Goal: Task Accomplishment & Management: Complete application form

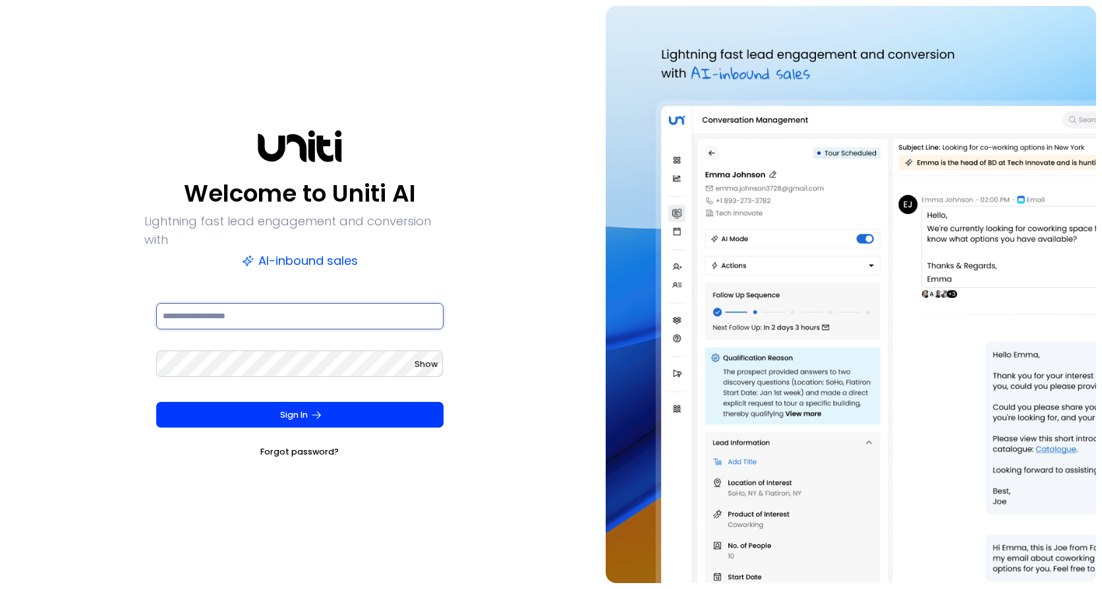
drag, startPoint x: 321, startPoint y: 320, endPoint x: 314, endPoint y: 320, distance: 6.6
click at [314, 320] on div at bounding box center [299, 324] width 287 height 47
click at [287, 305] on input at bounding box center [299, 316] width 287 height 26
type input "**********"
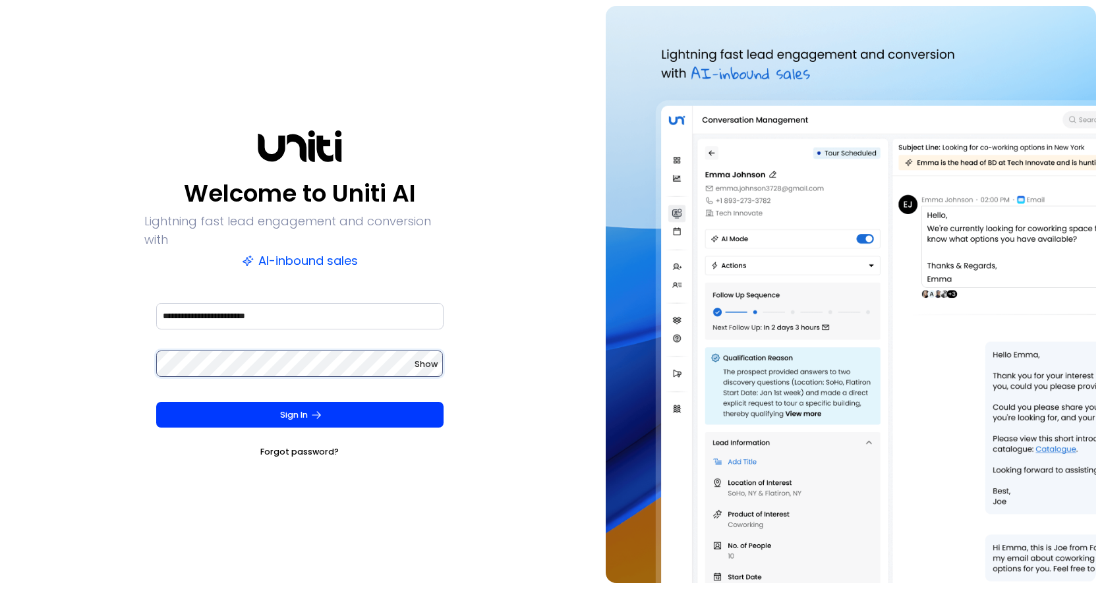
click at [156, 402] on button "Sign In" at bounding box center [299, 415] width 287 height 26
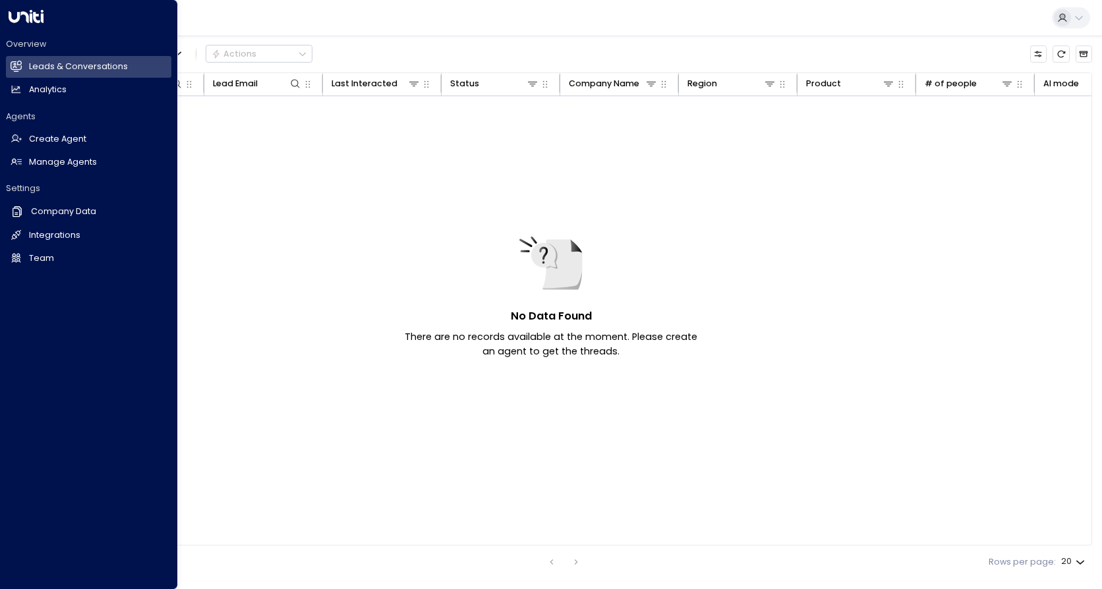
drag, startPoint x: 17, startPoint y: 236, endPoint x: 31, endPoint y: 247, distance: 17.4
click at [17, 236] on icon at bounding box center [16, 234] width 11 height 11
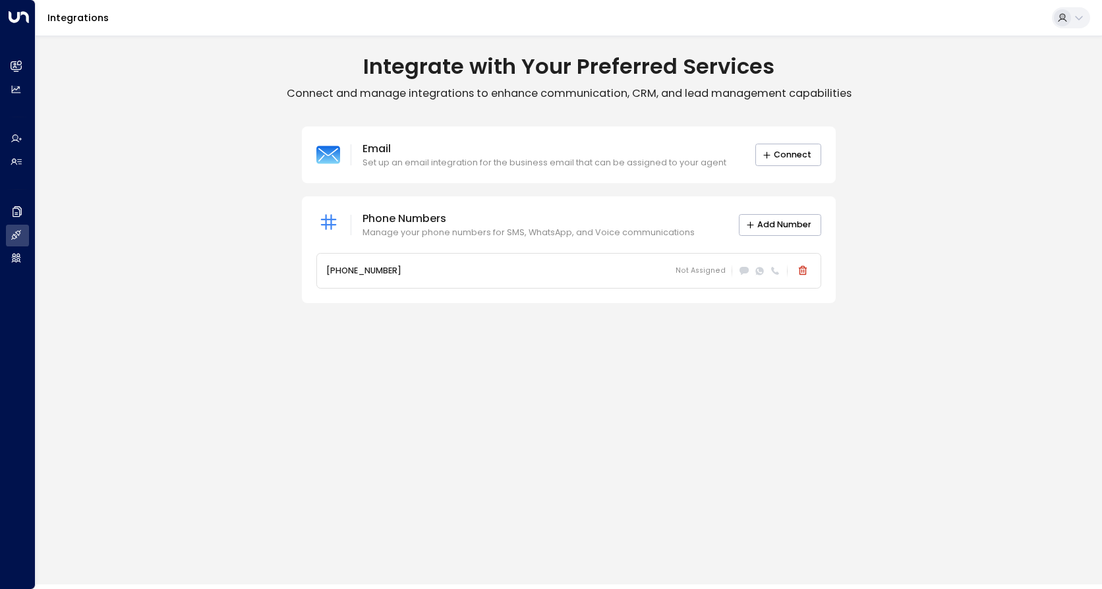
click at [846, 146] on div "Email Set up an email integration for the business email that can be assigned t…" at bounding box center [569, 215] width 1067 height 177
click at [817, 153] on button "Connect" at bounding box center [789, 155] width 66 height 22
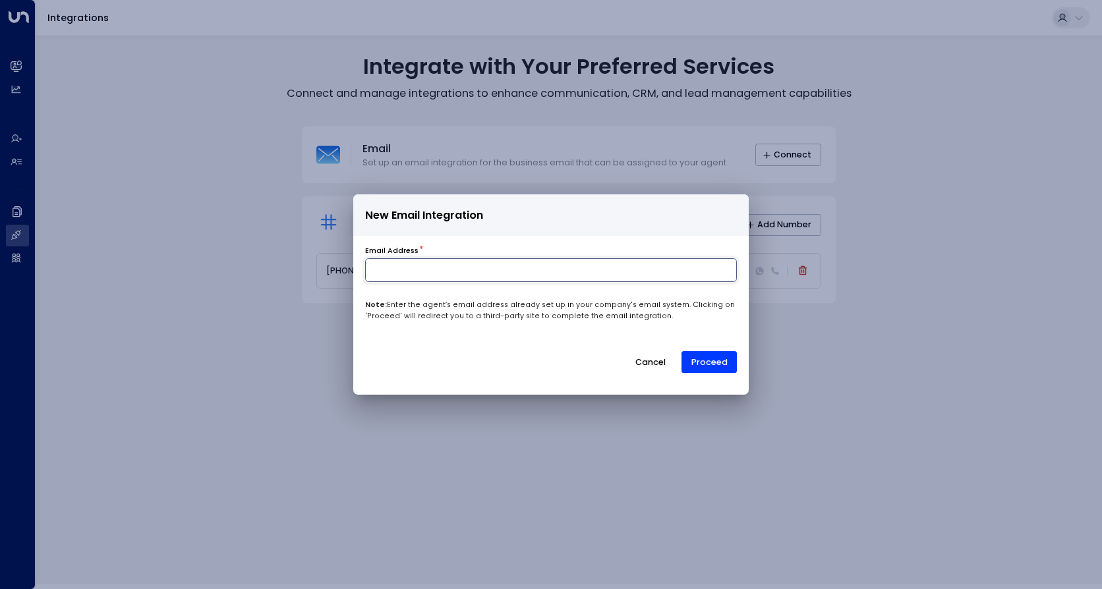
click at [535, 275] on input at bounding box center [551, 270] width 372 height 24
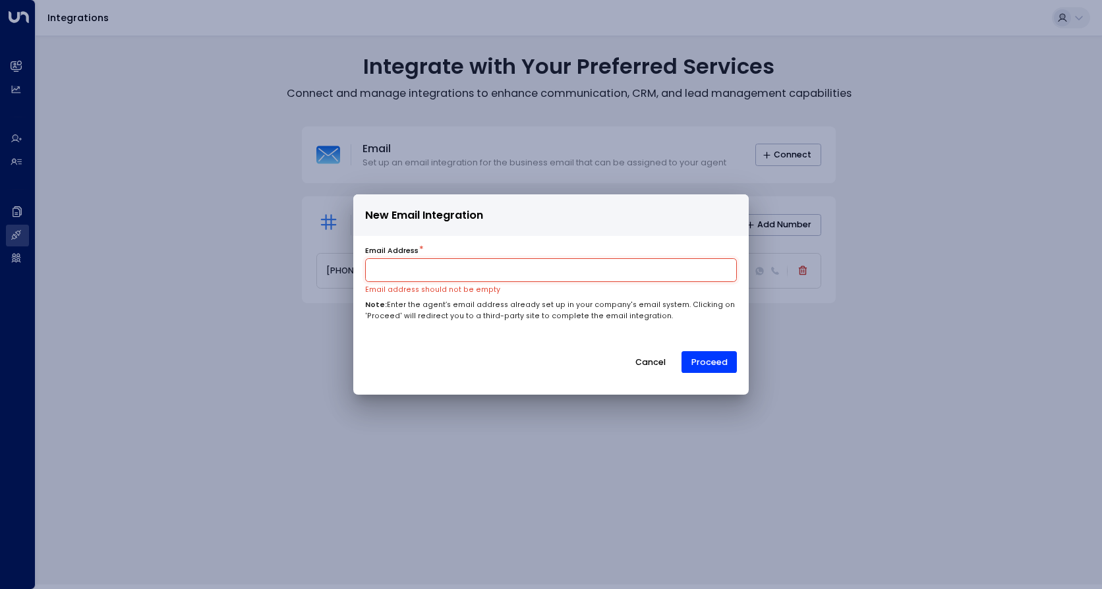
click at [460, 269] on input at bounding box center [551, 270] width 372 height 24
paste input "**********"
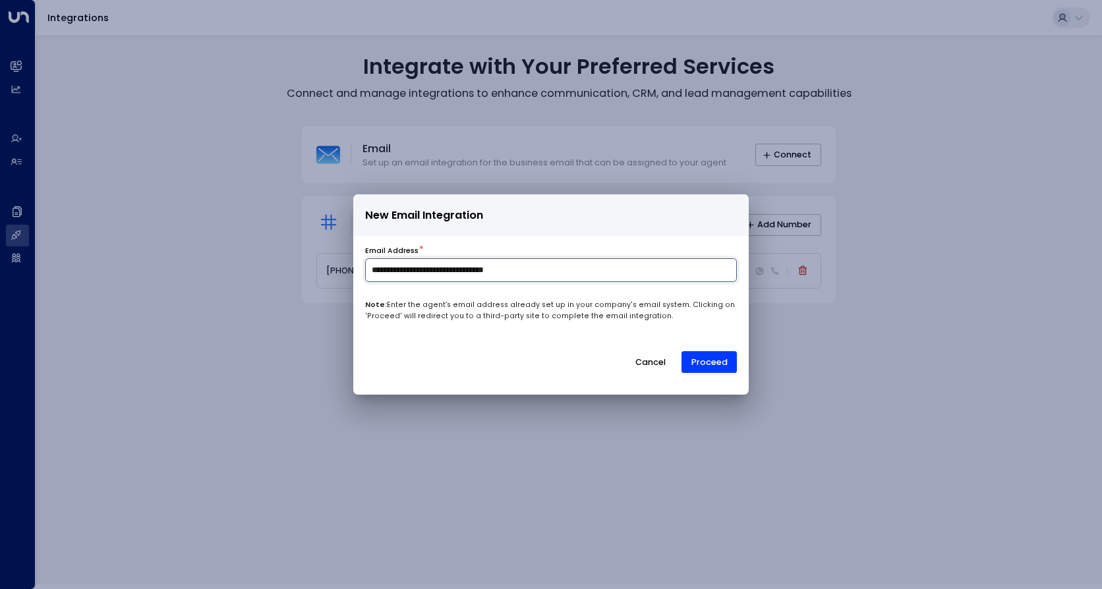
type input "**********"
click at [711, 370] on button "Proceed" at bounding box center [709, 362] width 55 height 22
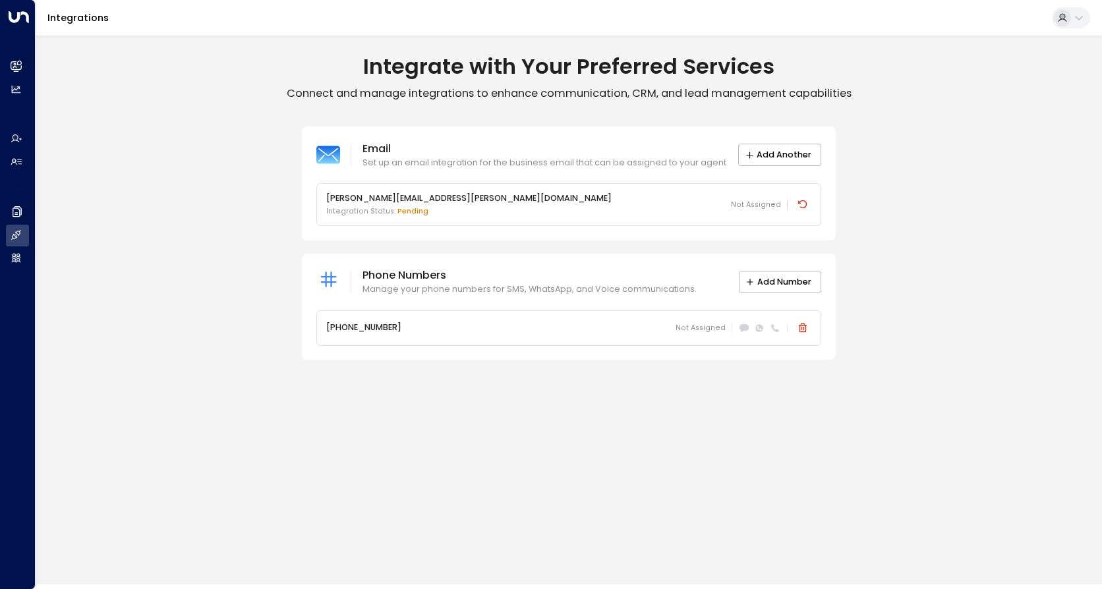
click at [437, 285] on p "Manage your phone numbers for SMS, WhatsApp, and Voice communications" at bounding box center [529, 289] width 332 height 13
click at [436, 285] on p "Manage your phone numbers for SMS, WhatsApp, and Voice communications" at bounding box center [529, 289] width 332 height 13
drag, startPoint x: 436, startPoint y: 285, endPoint x: 456, endPoint y: 365, distance: 82.2
click at [456, 365] on div "Integrate with Your Preferred Services Connect and manage integrations to enhan…" at bounding box center [569, 206] width 1067 height 318
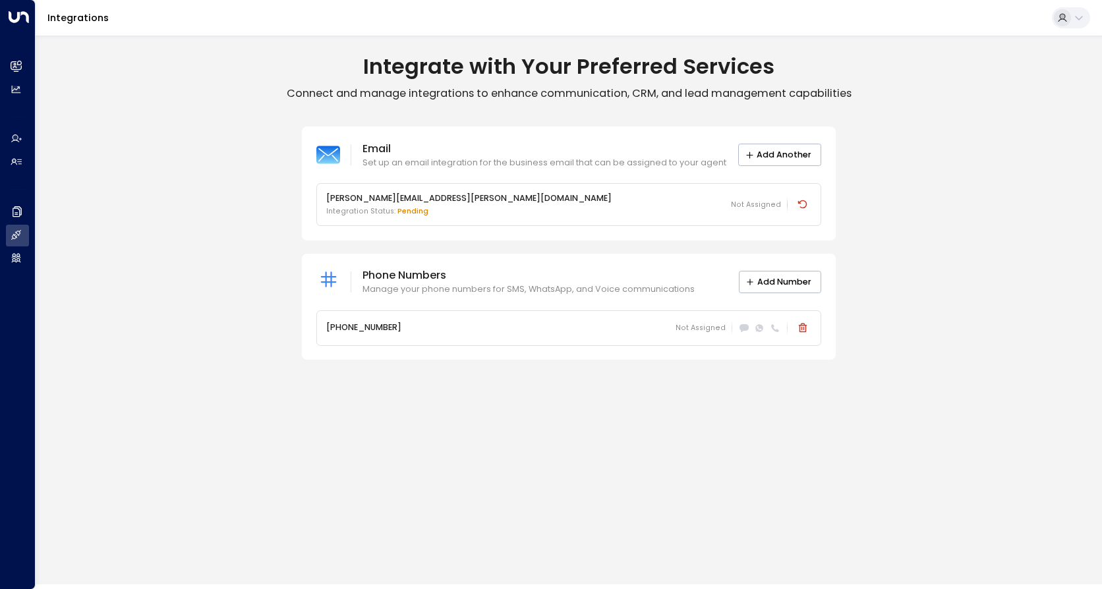
click at [587, 159] on p "Set up an email integration for the business email that can be assigned to your…" at bounding box center [545, 163] width 364 height 13
drag, startPoint x: 587, startPoint y: 159, endPoint x: 998, endPoint y: 237, distance: 418.1
click at [998, 237] on div "Email Set up an email integration for the business email that can be assigned t…" at bounding box center [569, 243] width 1067 height 233
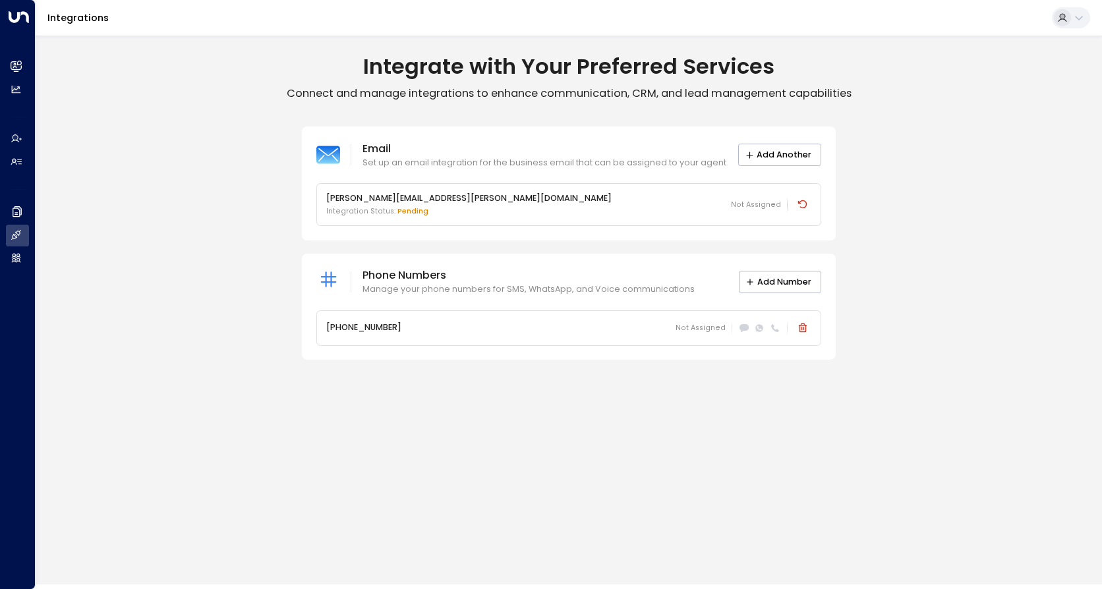
click at [675, 285] on p "Manage your phone numbers for SMS, WhatsApp, and Voice communications" at bounding box center [529, 289] width 332 height 13
drag, startPoint x: 675, startPoint y: 285, endPoint x: 717, endPoint y: 412, distance: 133.2
click at [717, 412] on div "Integrate with Your Preferred Services Connect and manage integrations to enhan…" at bounding box center [569, 310] width 1067 height 549
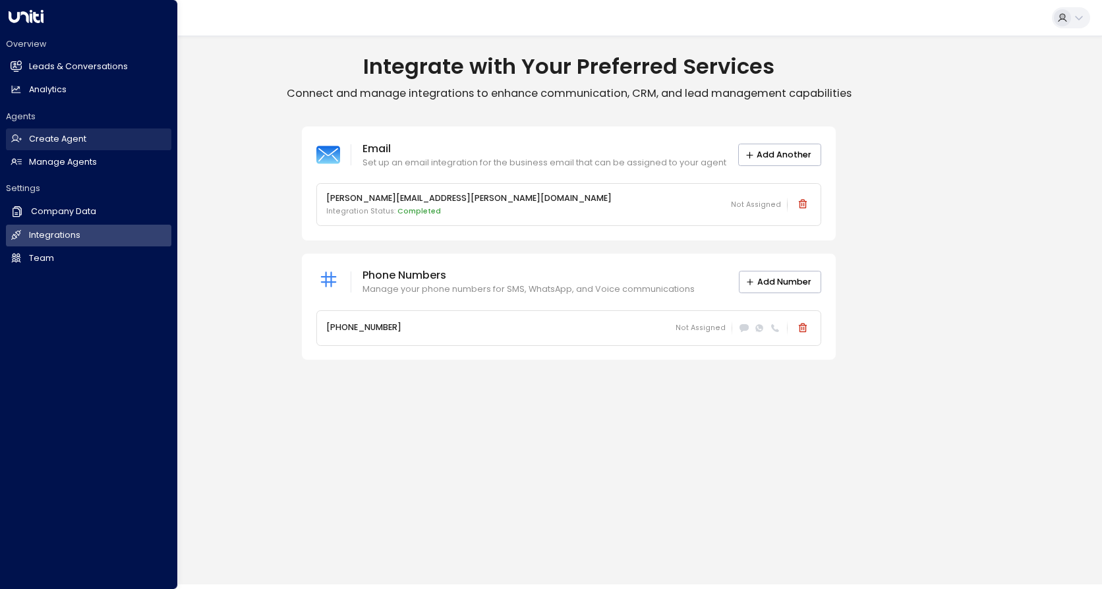
click at [65, 141] on h2 "Create Agent" at bounding box center [57, 139] width 57 height 13
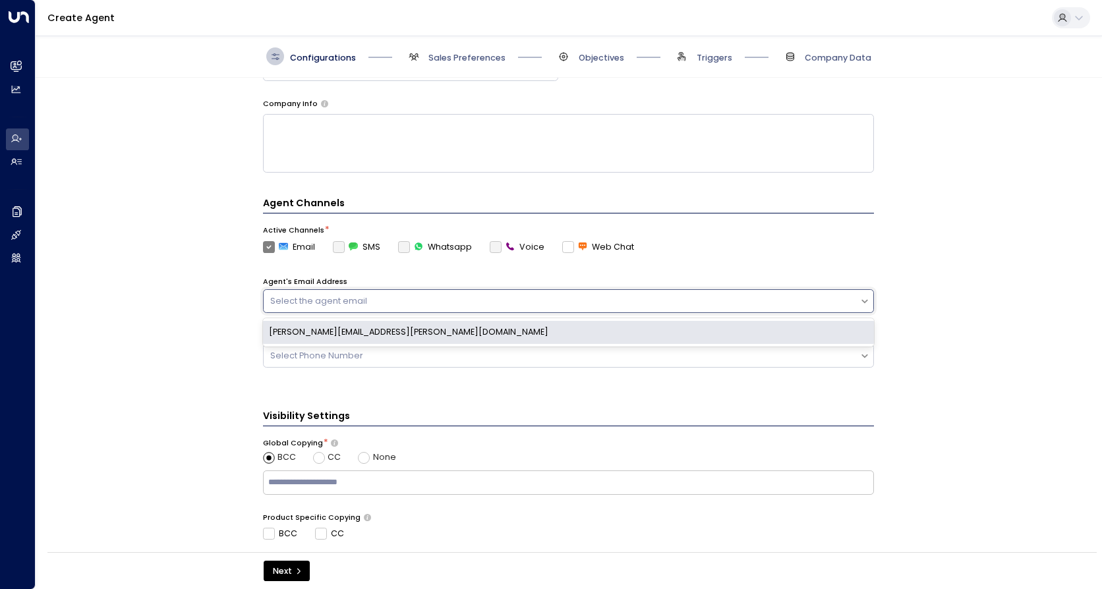
click at [641, 303] on div "Select the agent email" at bounding box center [561, 301] width 583 height 13
click at [524, 338] on div "nora.ellis@seniorlivinginstyle.com" at bounding box center [568, 331] width 611 height 23
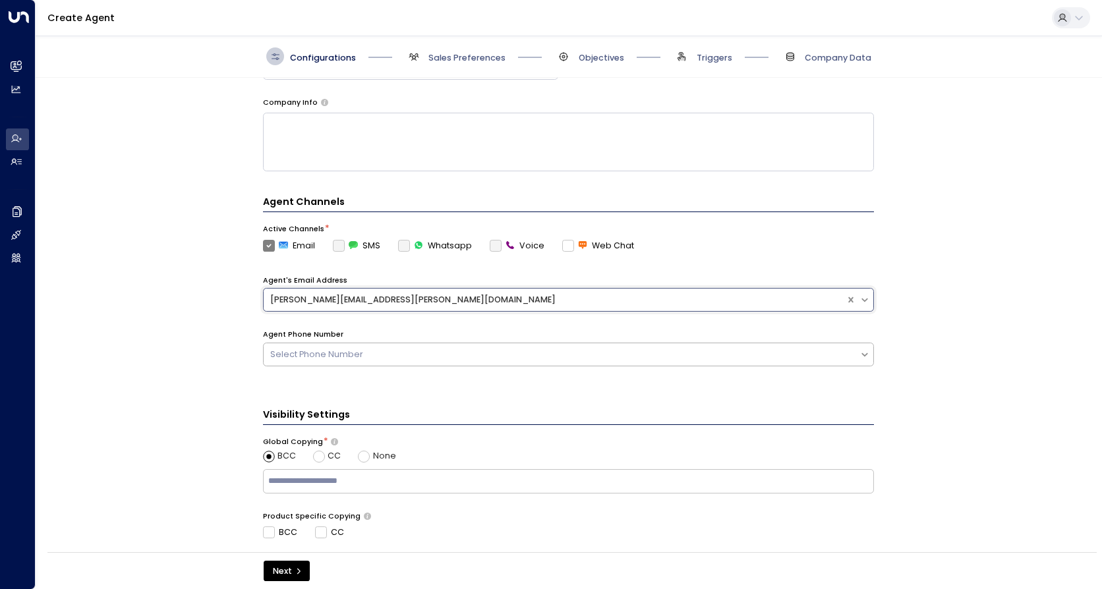
click at [457, 364] on div "Select Phone Number" at bounding box center [568, 355] width 611 height 24
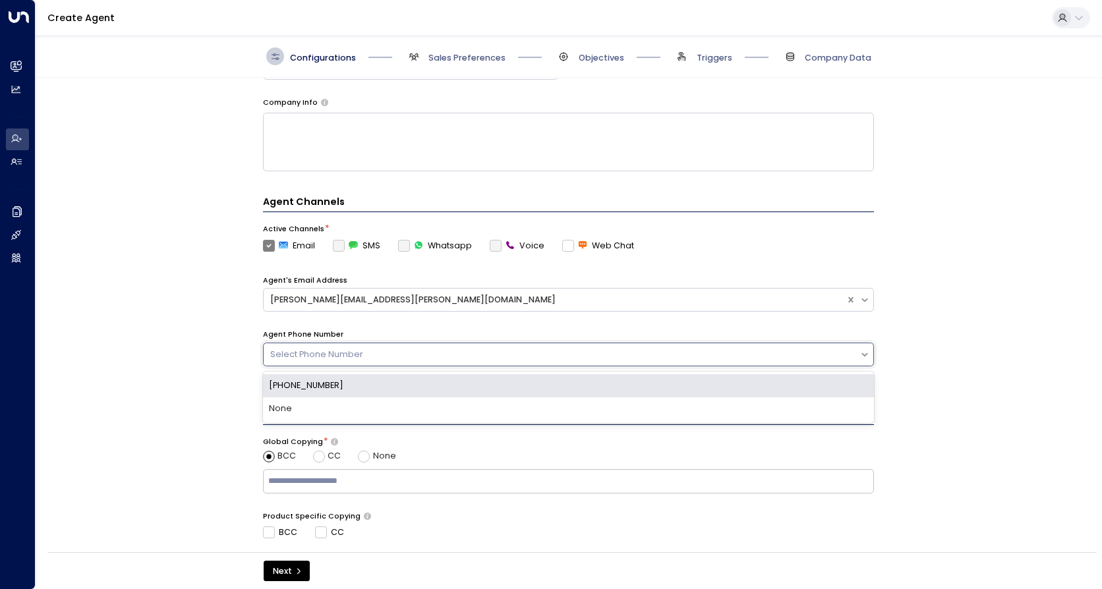
click at [429, 388] on div "[PHONE_NUMBER]" at bounding box center [568, 385] width 611 height 23
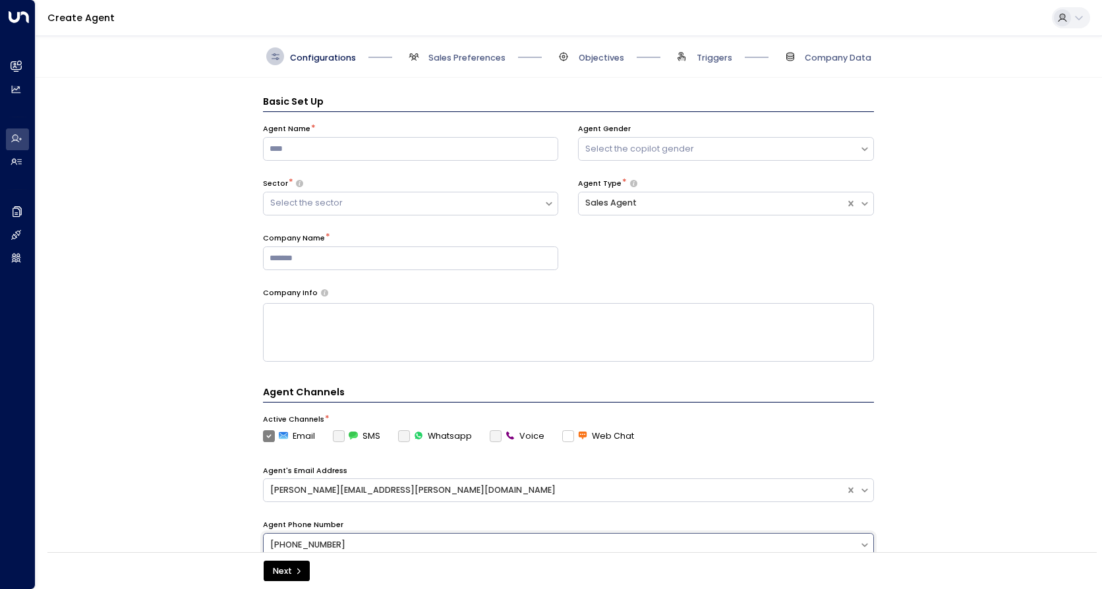
scroll to position [0, 0]
click at [509, 143] on input at bounding box center [411, 150] width 296 height 24
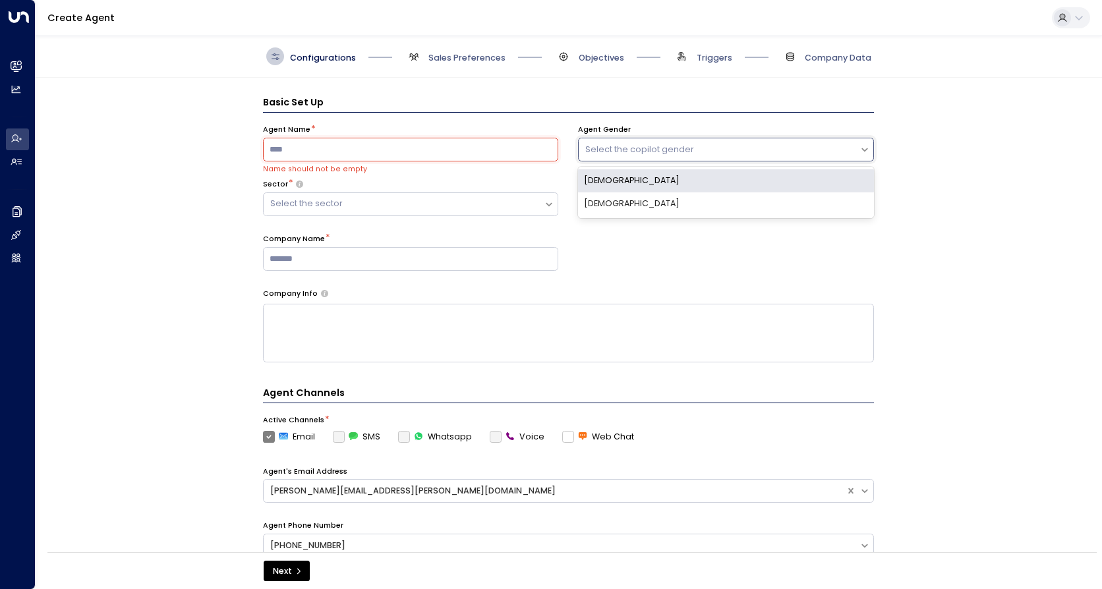
click at [613, 150] on div "Select the copilot gender" at bounding box center [719, 150] width 268 height 13
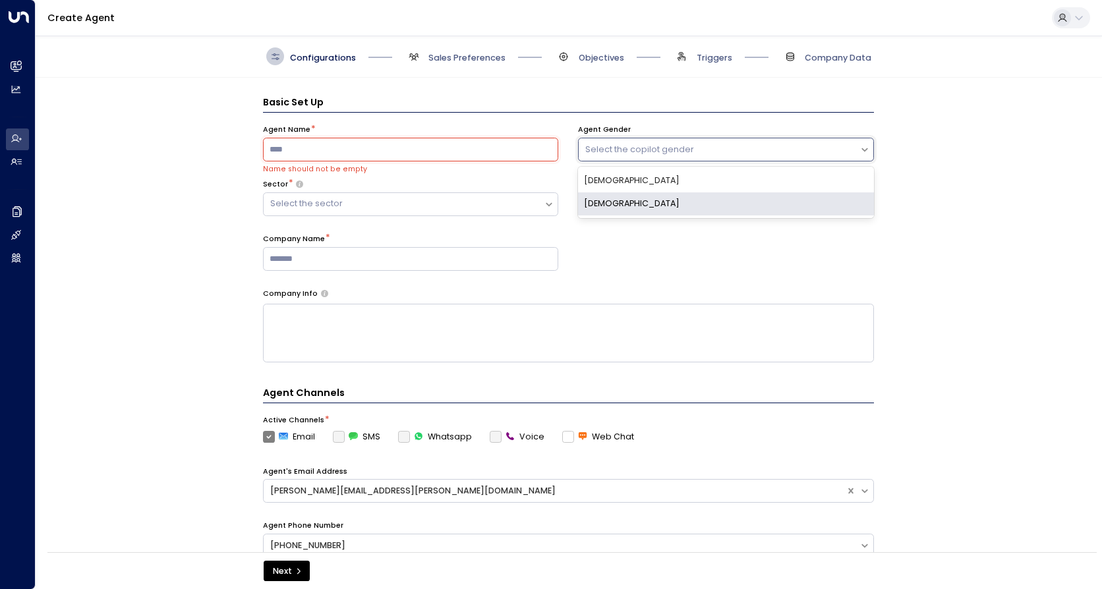
click at [603, 194] on div "Female" at bounding box center [726, 204] width 296 height 23
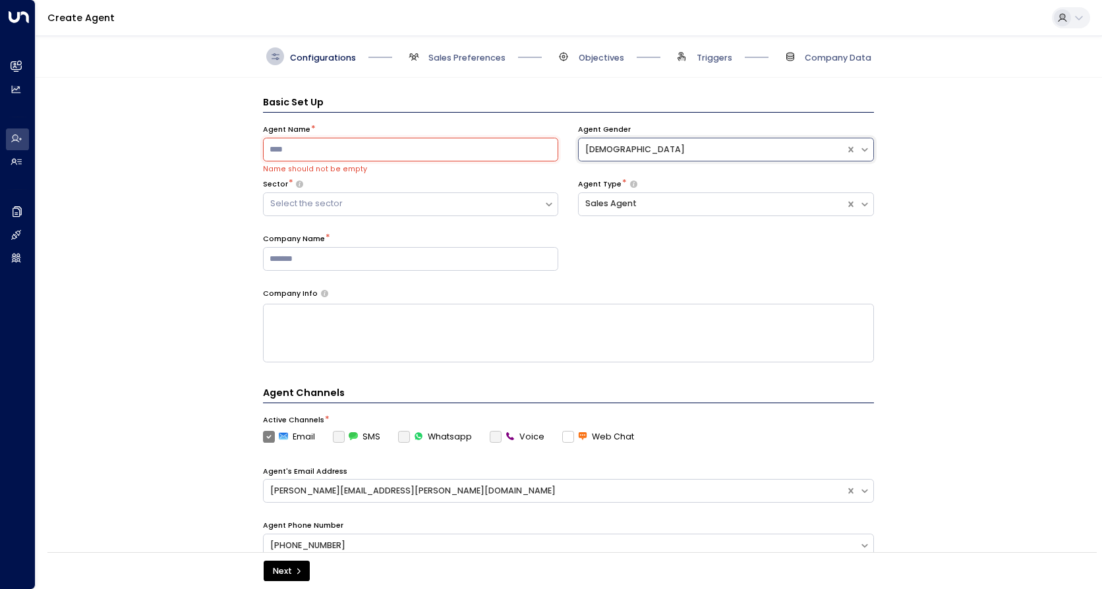
click at [419, 151] on input at bounding box center [411, 150] width 296 height 24
type input "****"
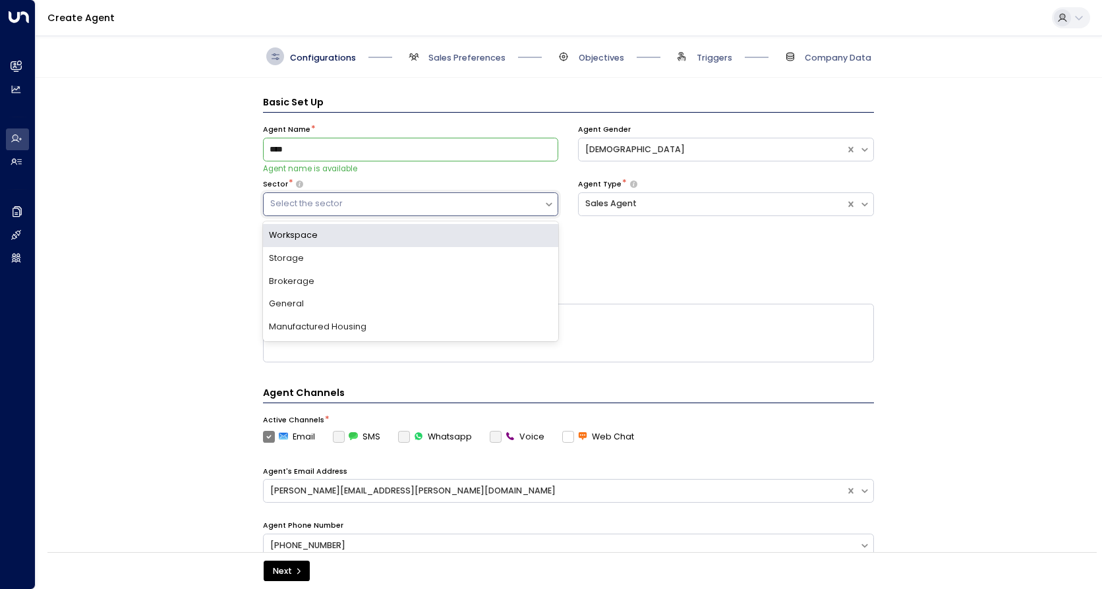
click at [413, 194] on div "Select the sector" at bounding box center [411, 205] width 296 height 24
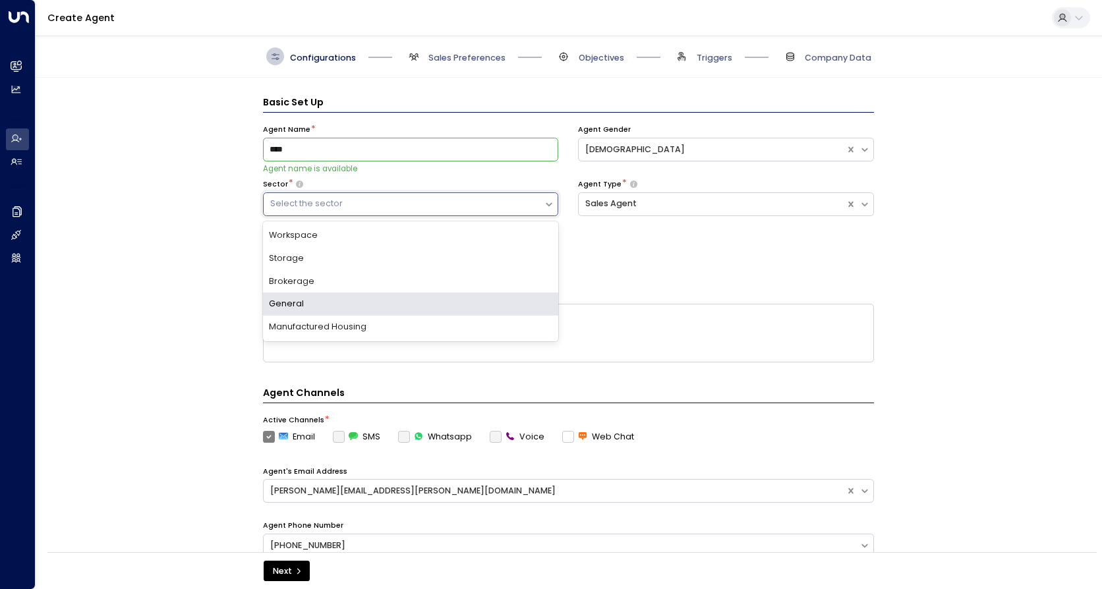
click at [457, 300] on div "General" at bounding box center [411, 304] width 296 height 23
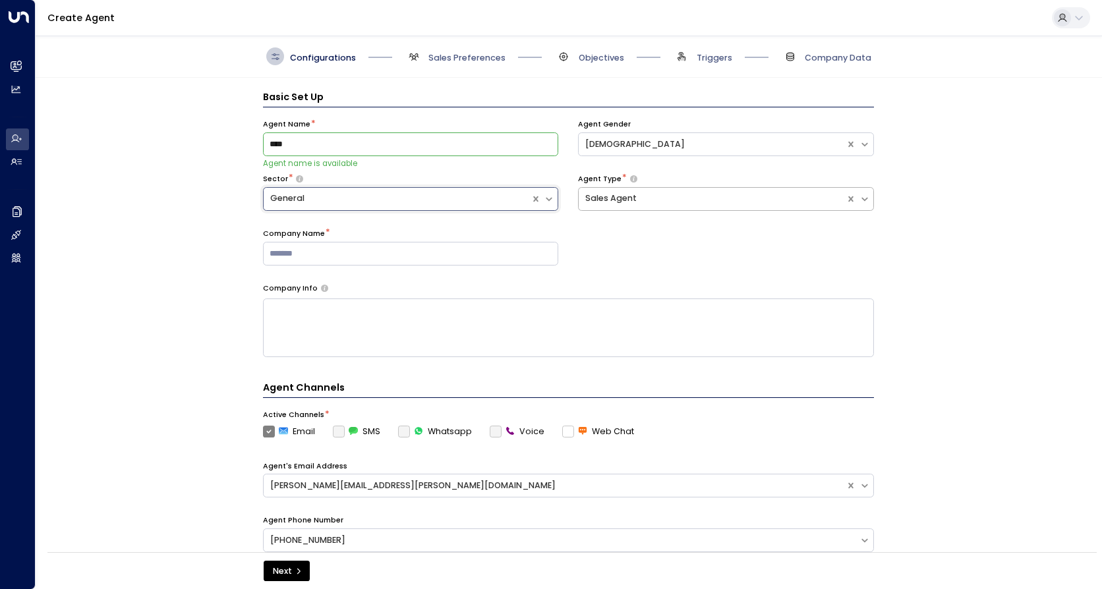
scroll to position [6, 0]
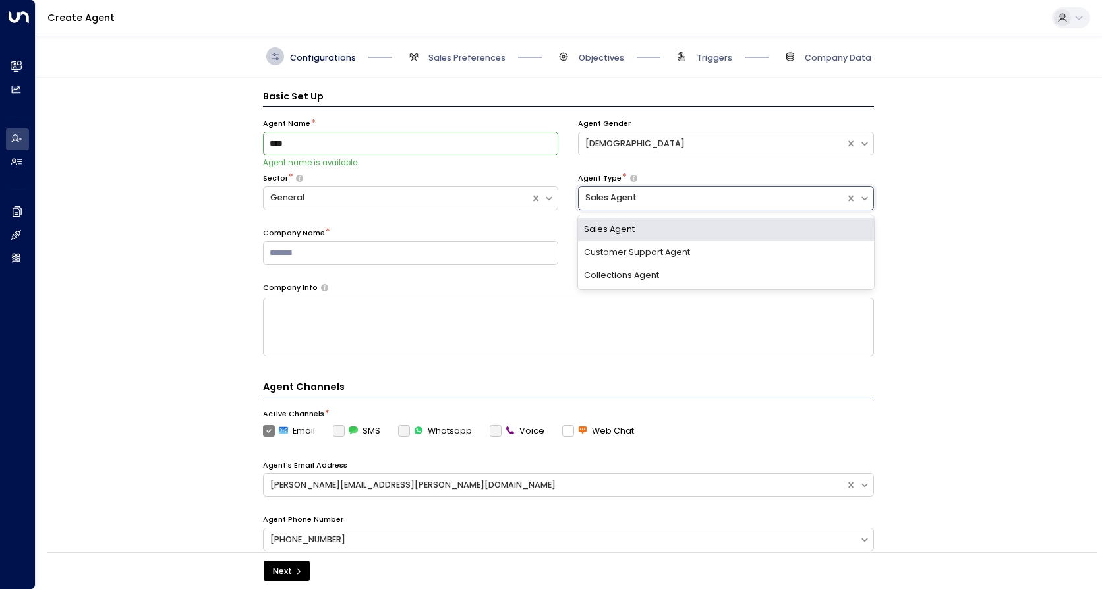
click at [618, 202] on div "Sales Agent" at bounding box center [712, 198] width 254 height 13
click at [494, 216] on div "Sector * General" at bounding box center [411, 200] width 296 height 55
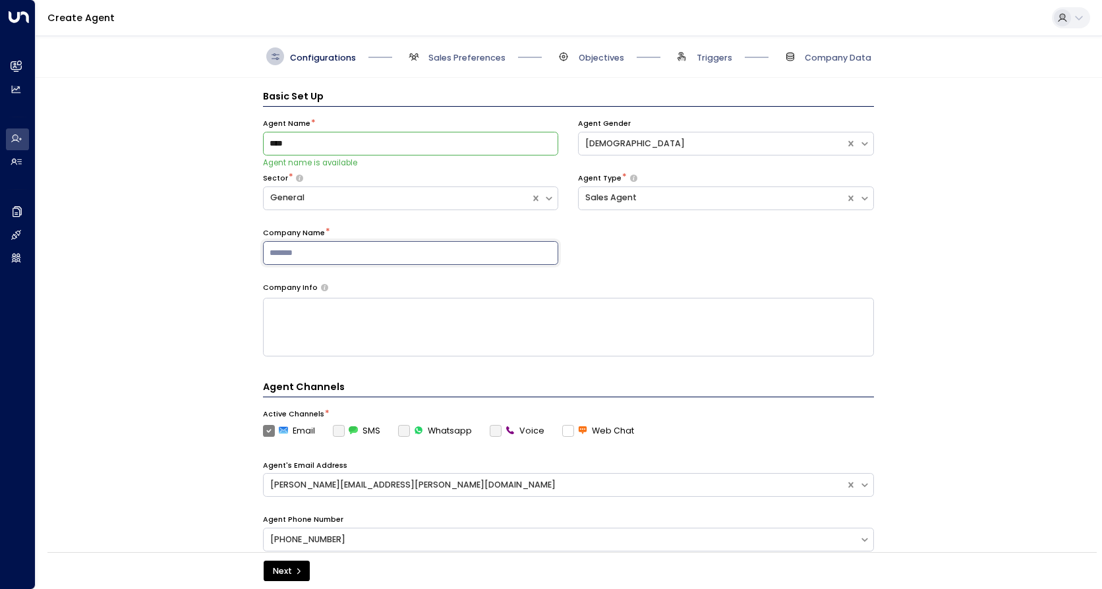
click at [487, 257] on input at bounding box center [411, 253] width 296 height 24
